Goal: Answer question/provide support: Share knowledge or assist other users

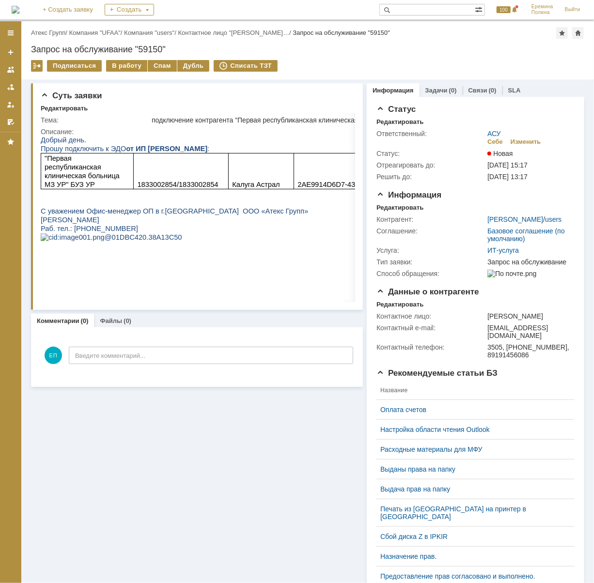
click at [159, 182] on span "1833002854/1833002854" at bounding box center [177, 184] width 81 height 8
copy span "1833002854"
click at [132, 63] on div "В работу" at bounding box center [126, 66] width 41 height 12
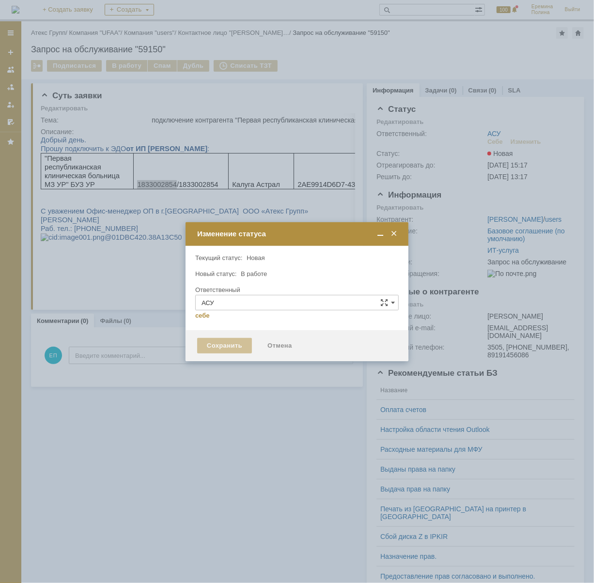
type input "[PERSON_NAME]"
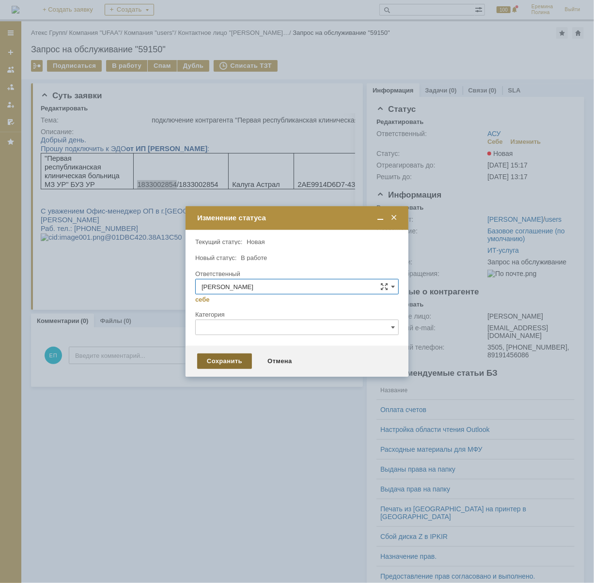
click at [242, 359] on div "Сохранить" at bounding box center [224, 360] width 55 height 15
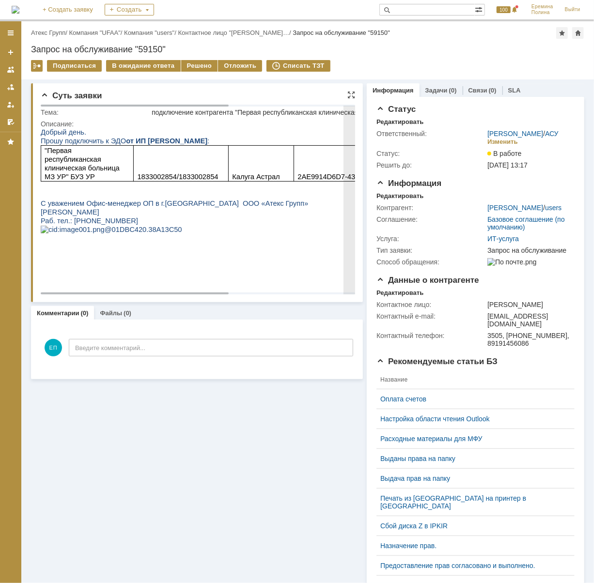
click at [143, 175] on span "1833002854/1833002854" at bounding box center [177, 176] width 81 height 8
copy span "1833002854"
click at [288, 169] on td "Калуга Астрал" at bounding box center [260, 163] width 65 height 36
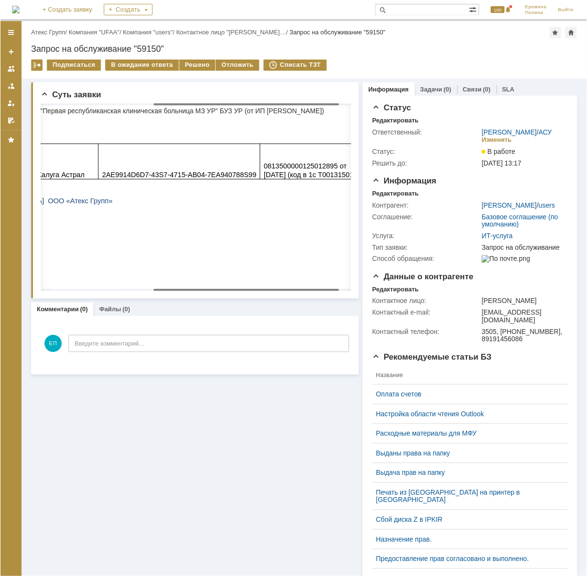
scroll to position [0, 212]
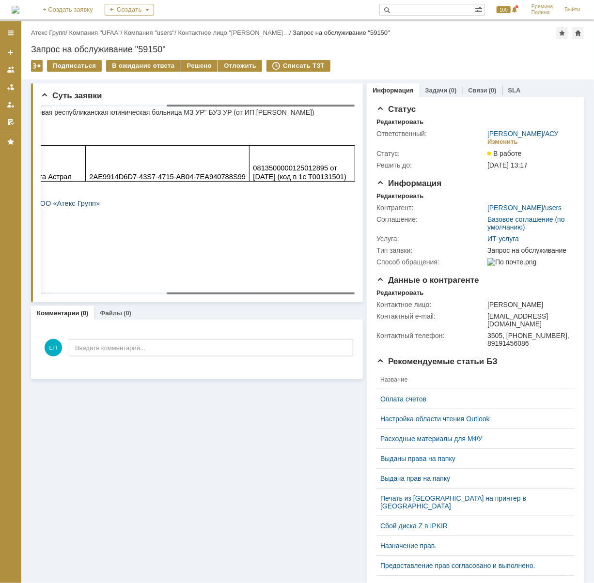
drag, startPoint x: 194, startPoint y: 291, endPoint x: 364, endPoint y: 280, distance: 170.8
click at [364, 289] on body "Идет загрузка, пожалуйста, подождите. На домашнюю + Создать заявку Создать 100 …" at bounding box center [297, 291] width 594 height 583
click at [332, 176] on span "0813500000125012895 от [DATE] (код в 1с Т00131501)" at bounding box center [299, 172] width 93 height 16
copy span "Т00131501"
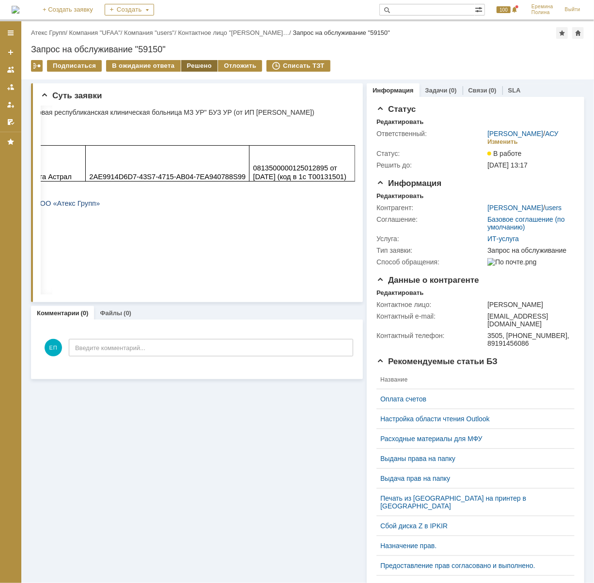
click at [189, 64] on div "Решено" at bounding box center [199, 66] width 37 height 12
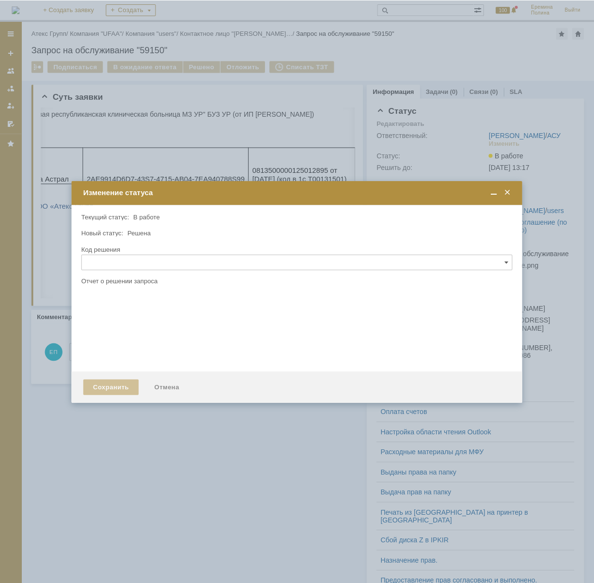
scroll to position [0, 0]
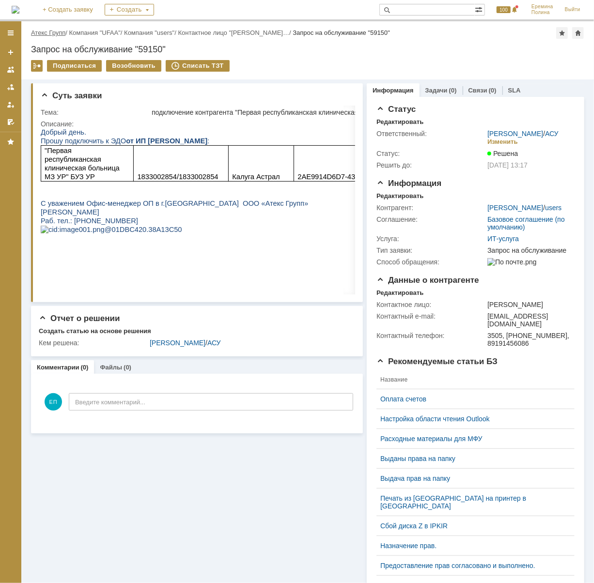
click at [48, 33] on link "Атекс Групп" at bounding box center [48, 32] width 34 height 7
